Goal: Task Accomplishment & Management: Manage account settings

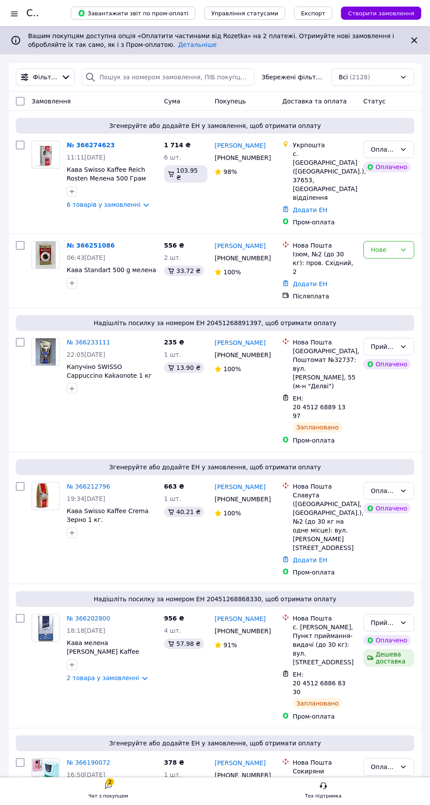
click at [111, 782] on div "2" at bounding box center [110, 782] width 8 height 7
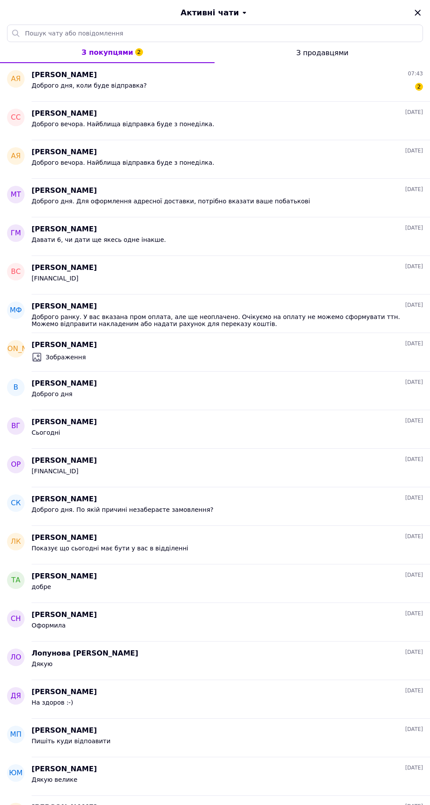
click at [204, 86] on div "Доброго дня, коли буде відправка? 2" at bounding box center [227, 87] width 391 height 14
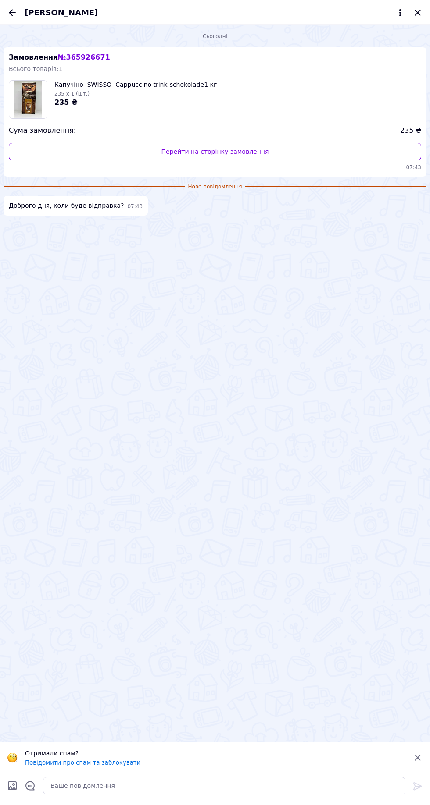
click at [196, 93] on div "235 x 1 (шт.)" at bounding box center [135, 93] width 162 height 9
click at [150, 787] on textarea at bounding box center [224, 786] width 362 height 18
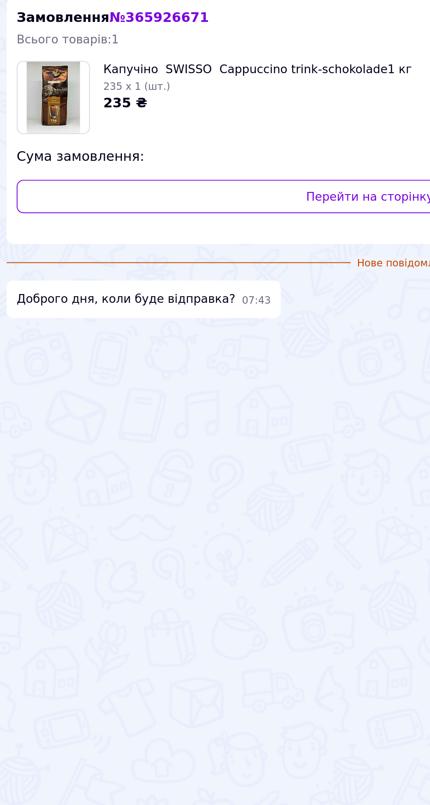
scroll to position [119, 0]
click at [85, 64] on div "Всього товарів: 1" at bounding box center [215, 68] width 412 height 9
click at [85, 57] on span "№ 365926671" at bounding box center [83, 57] width 52 height 8
click at [78, 65] on div "Всього товарів: 1" at bounding box center [215, 68] width 412 height 9
click at [132, 95] on div "235 x 1 (шт.)" at bounding box center [135, 93] width 162 height 9
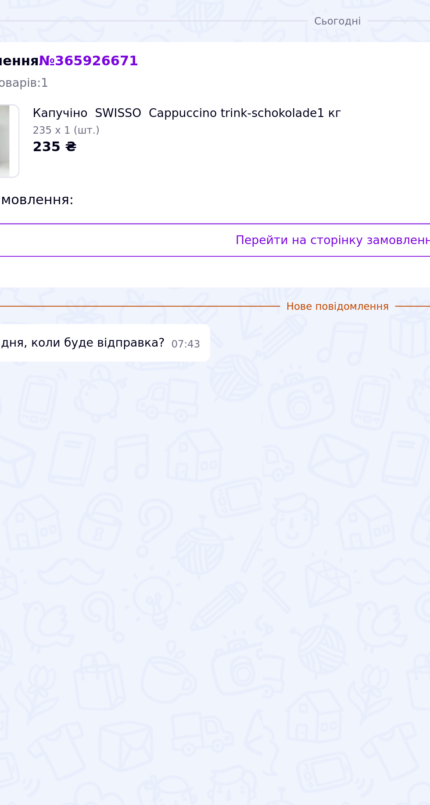
scroll to position [119, 0]
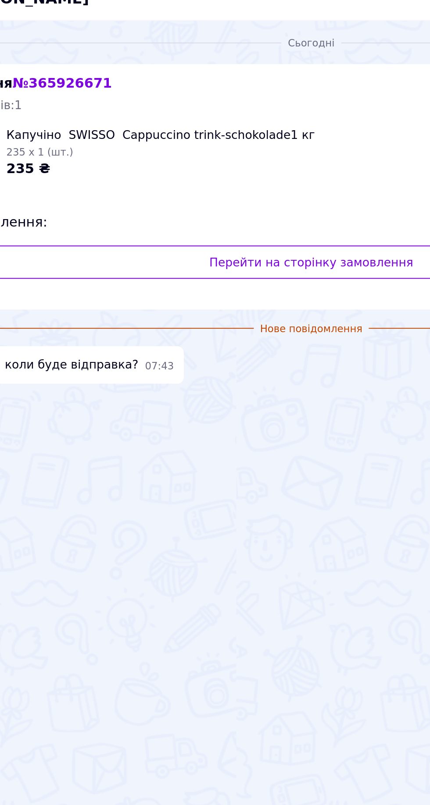
click at [242, 150] on link "Перейти на сторінку замовлення" at bounding box center [215, 152] width 412 height 18
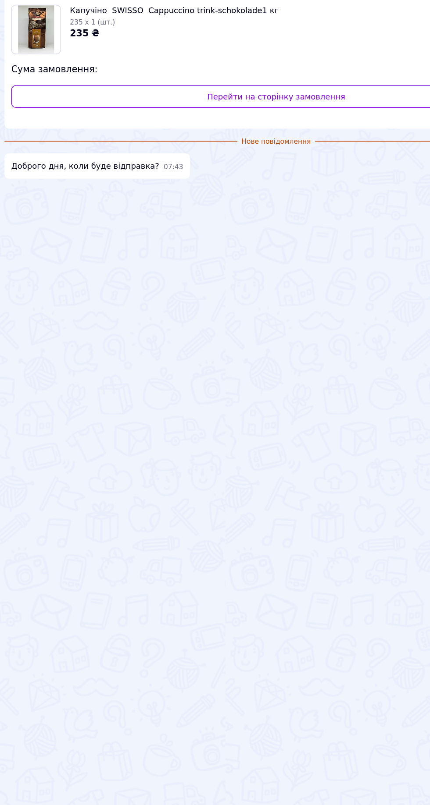
scroll to position [100, 0]
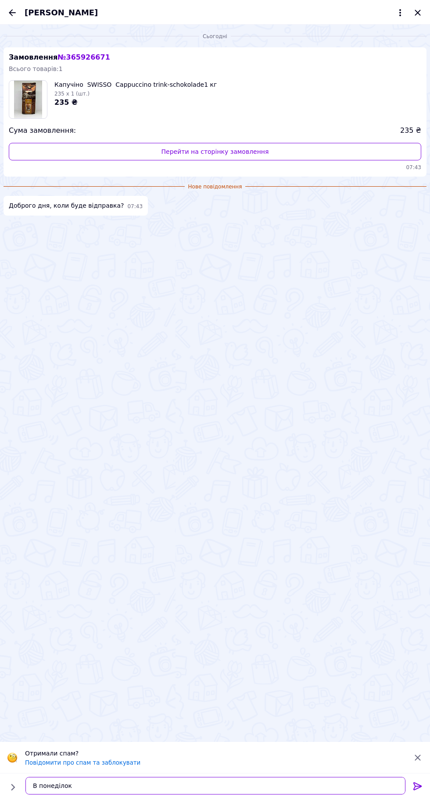
click at [164, 786] on textarea "В понеділок" at bounding box center [215, 786] width 380 height 18
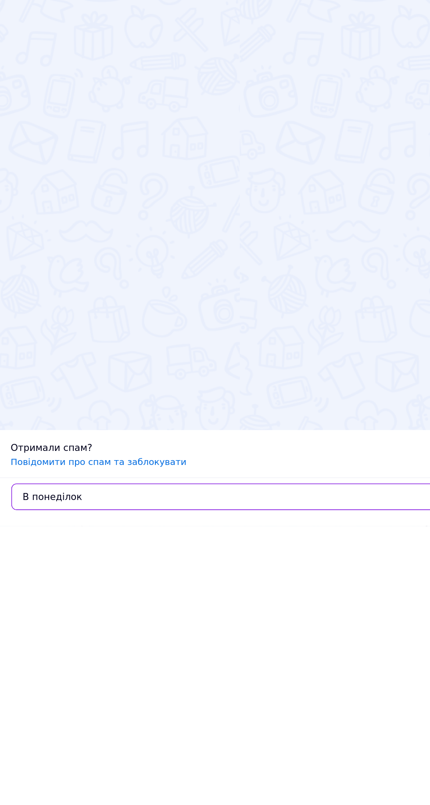
scroll to position [217, 0]
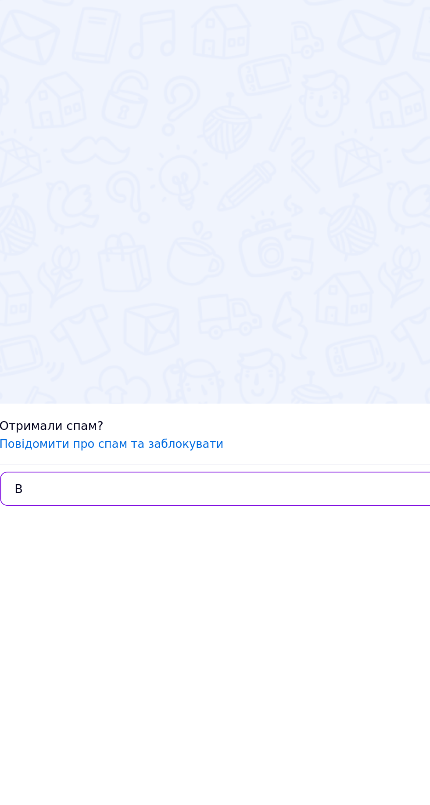
type textarea "В"
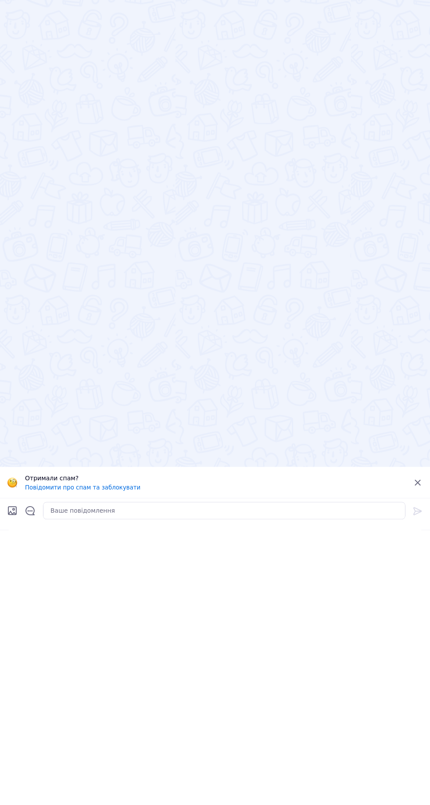
click at [10, 782] on input "Завантажити файли" at bounding box center [12, 786] width 11 height 11
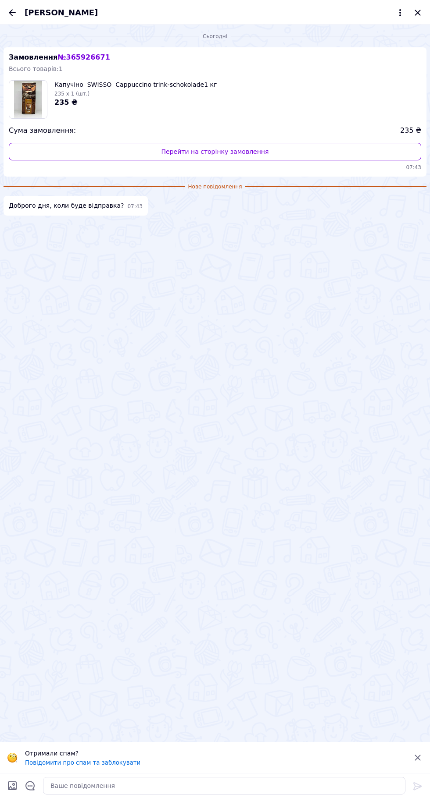
type input "C:\fakepath\Screenshot_2025-10-12-15-14-37-628_com.uaprom.prom.jpg"
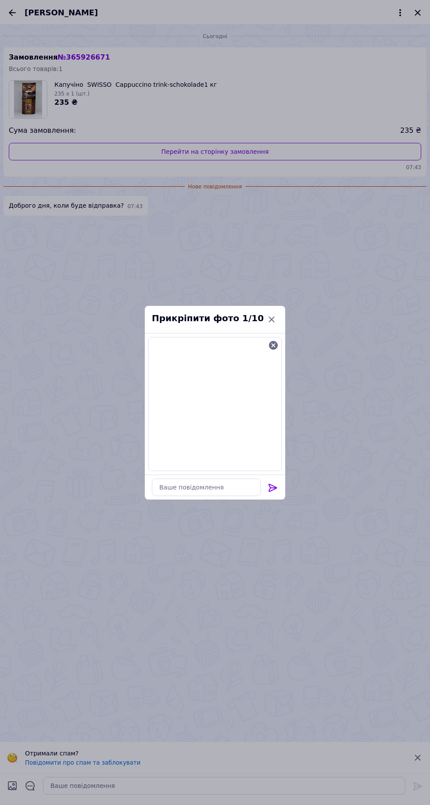
click at [283, 491] on div at bounding box center [215, 487] width 140 height 25
click at [271, 490] on icon at bounding box center [272, 488] width 8 height 8
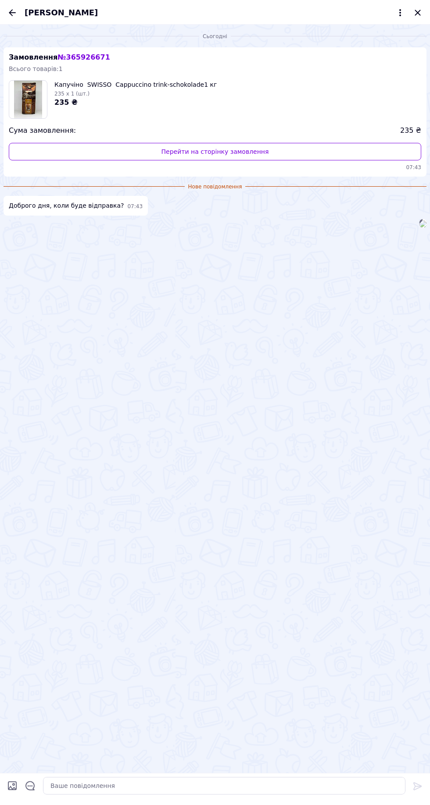
click at [419, 228] on div at bounding box center [422, 223] width 7 height 9
click at [419, 228] on img at bounding box center [422, 224] width 7 height 7
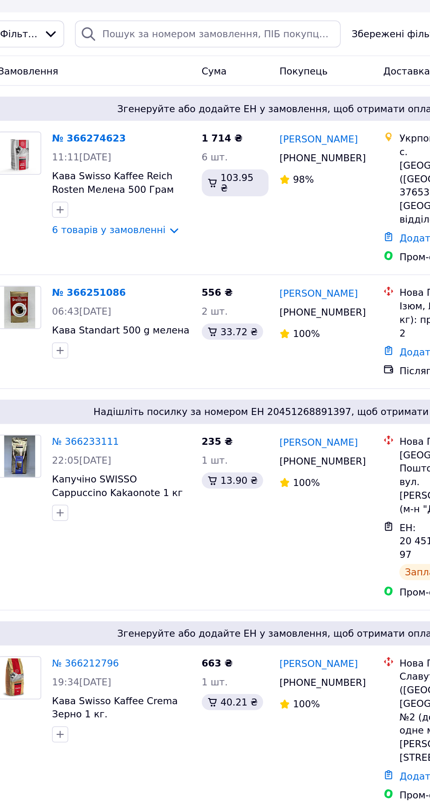
scroll to position [1, 0]
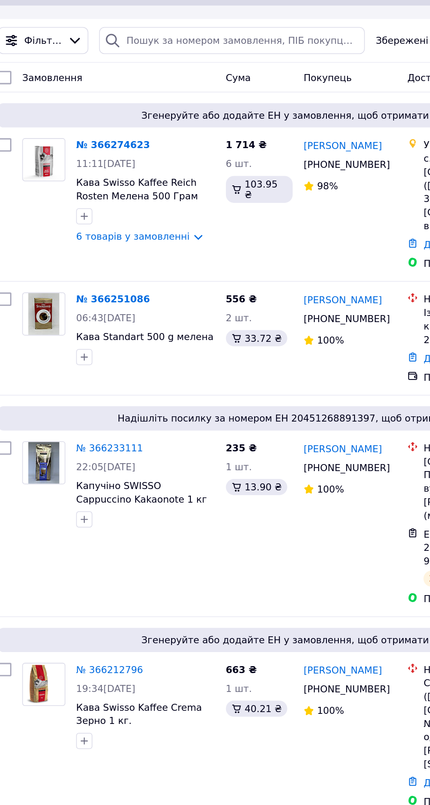
click at [96, 241] on link "№ 366251086" at bounding box center [91, 244] width 48 height 7
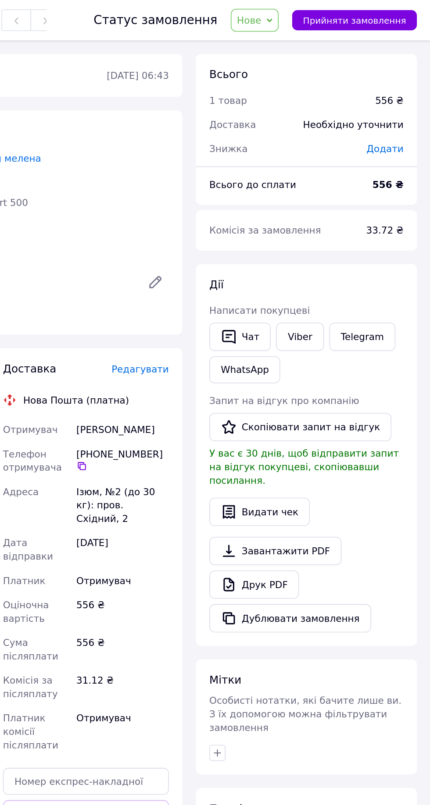
click at [328, 13] on span "Нове" at bounding box center [315, 13] width 31 height 15
click at [334, 30] on li "Прийнято" at bounding box center [320, 30] width 40 height 13
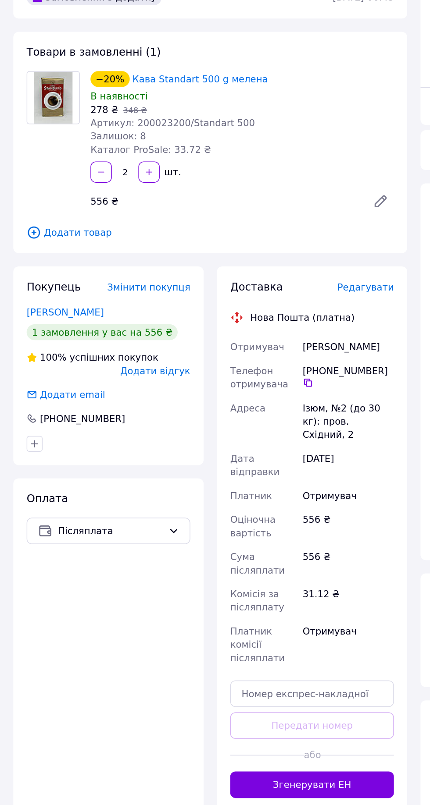
click at [204, 302] on icon at bounding box center [202, 303] width 7 height 7
copy div "[PERSON_NAME]"
click at [201, 304] on icon at bounding box center [202, 303] width 5 height 5
copy div "[PERSON_NAME]"
click at [160, 500] on input "text" at bounding box center [206, 509] width 108 height 18
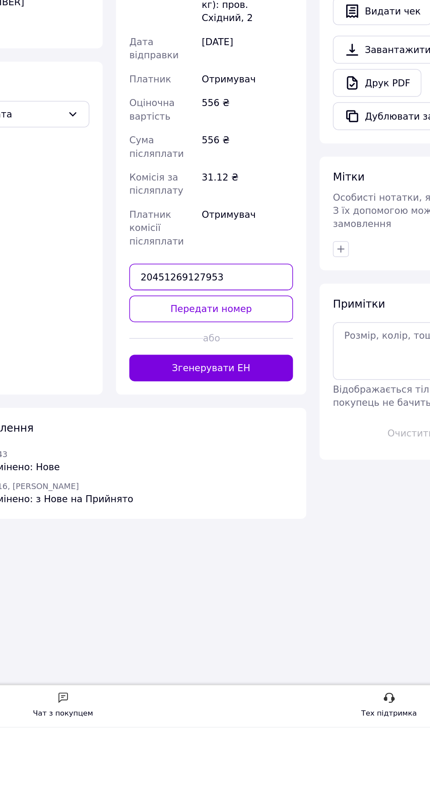
type input "20451269127953"
click at [174, 523] on button "Передати номер" at bounding box center [206, 530] width 108 height 18
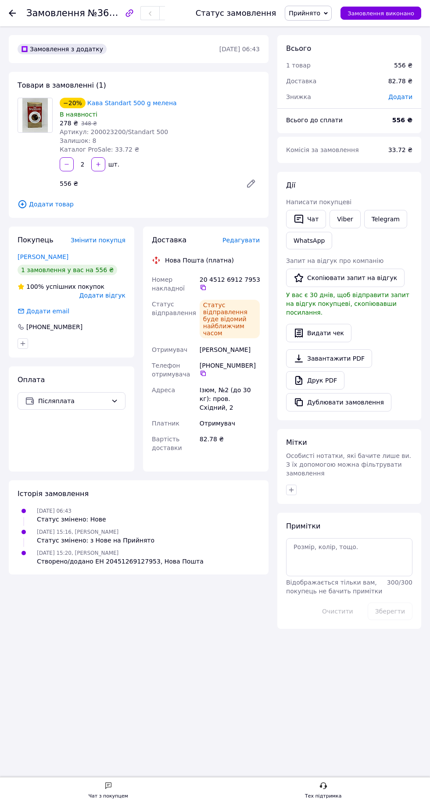
click at [12, 13] on use at bounding box center [12, 13] width 7 height 7
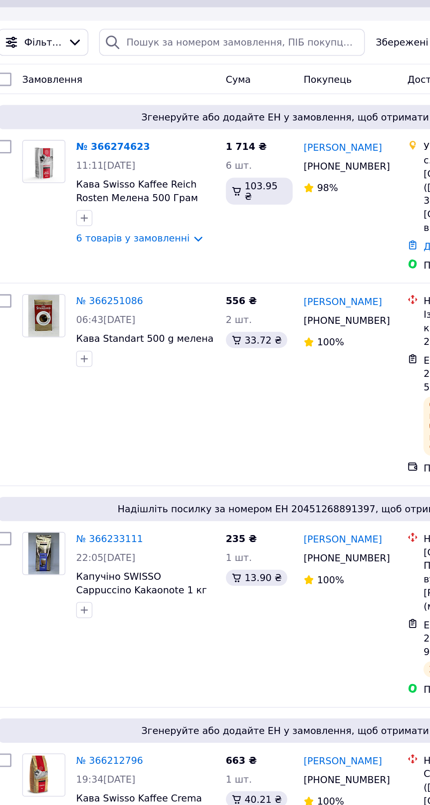
click at [92, 143] on link "№ 366274623" at bounding box center [91, 145] width 48 height 7
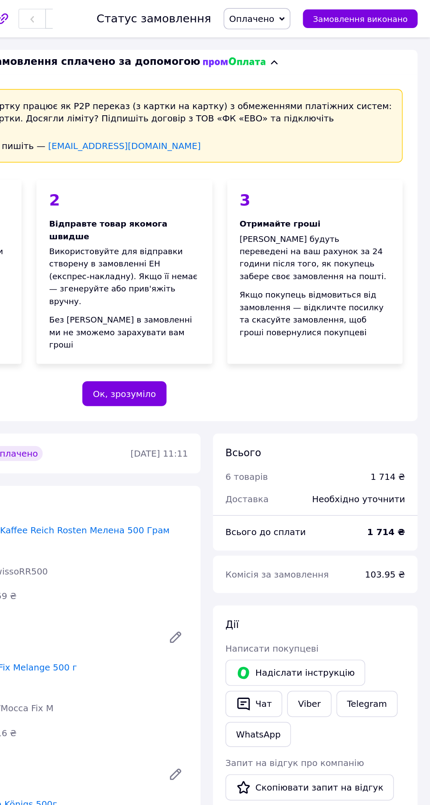
click at [320, 12] on span "Оплачено" at bounding box center [304, 13] width 32 height 7
click at [321, 28] on li "Прийнято" at bounding box center [308, 30] width 46 height 13
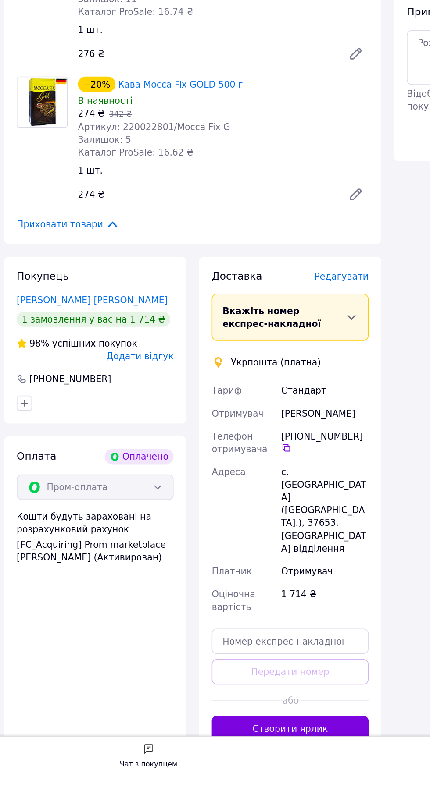
scroll to position [527, 0]
click at [220, 763] on button "Створити ярлик" at bounding box center [206, 772] width 108 height 18
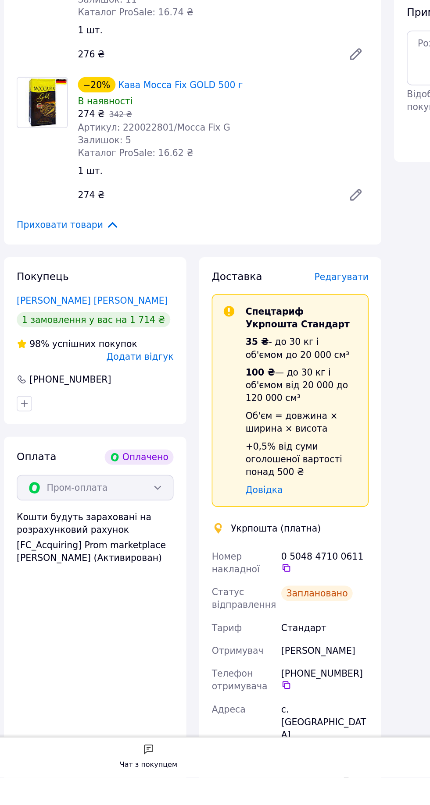
click at [206, 659] on icon at bounding box center [202, 661] width 5 height 5
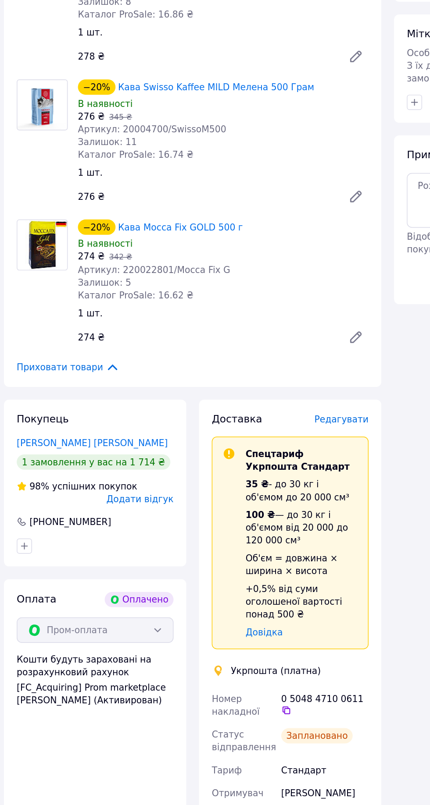
scroll to position [565, 0]
